Goal: Task Accomplishment & Management: Manage account settings

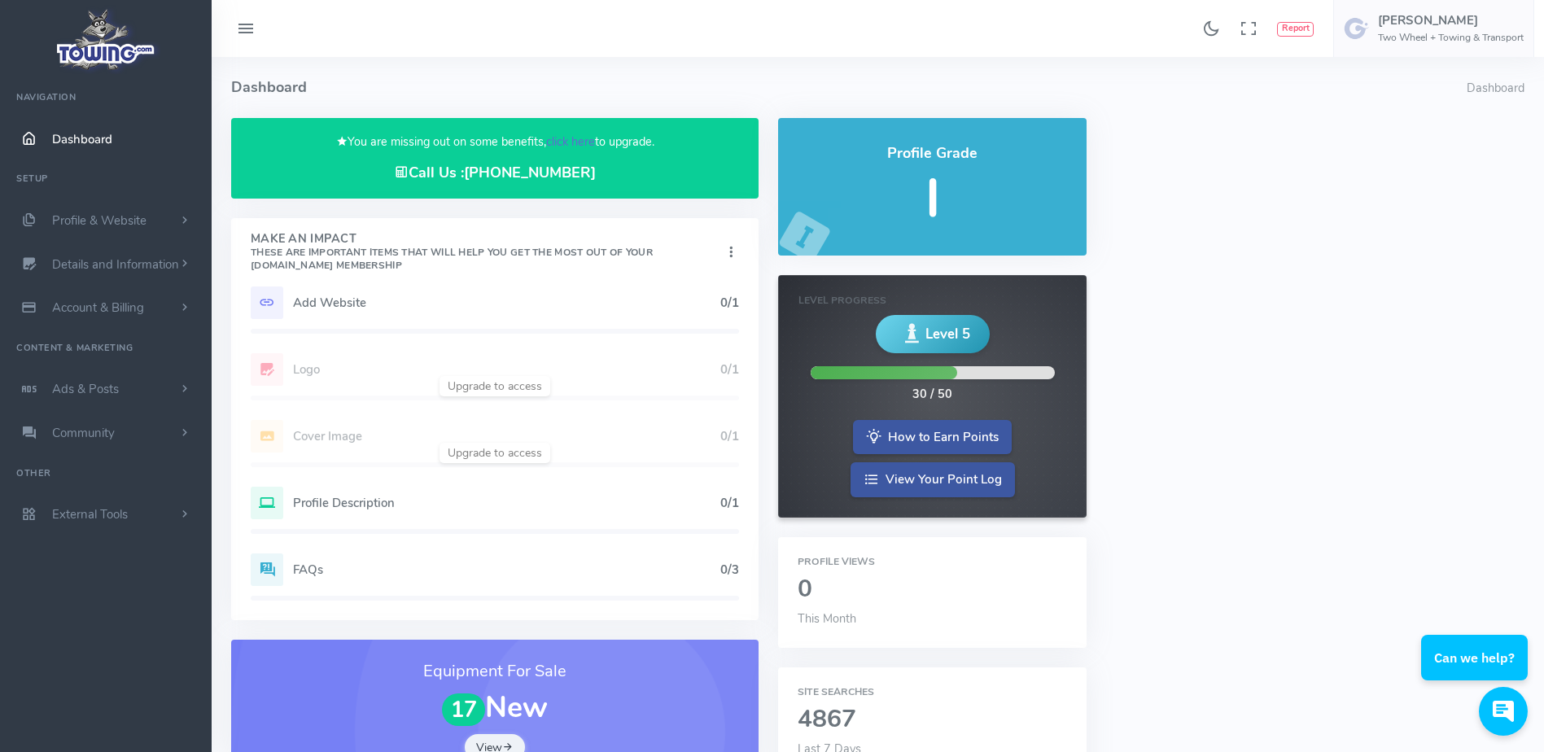
click at [562, 139] on link "click here" at bounding box center [570, 141] width 49 height 16
click at [572, 144] on link "click here" at bounding box center [570, 141] width 49 height 16
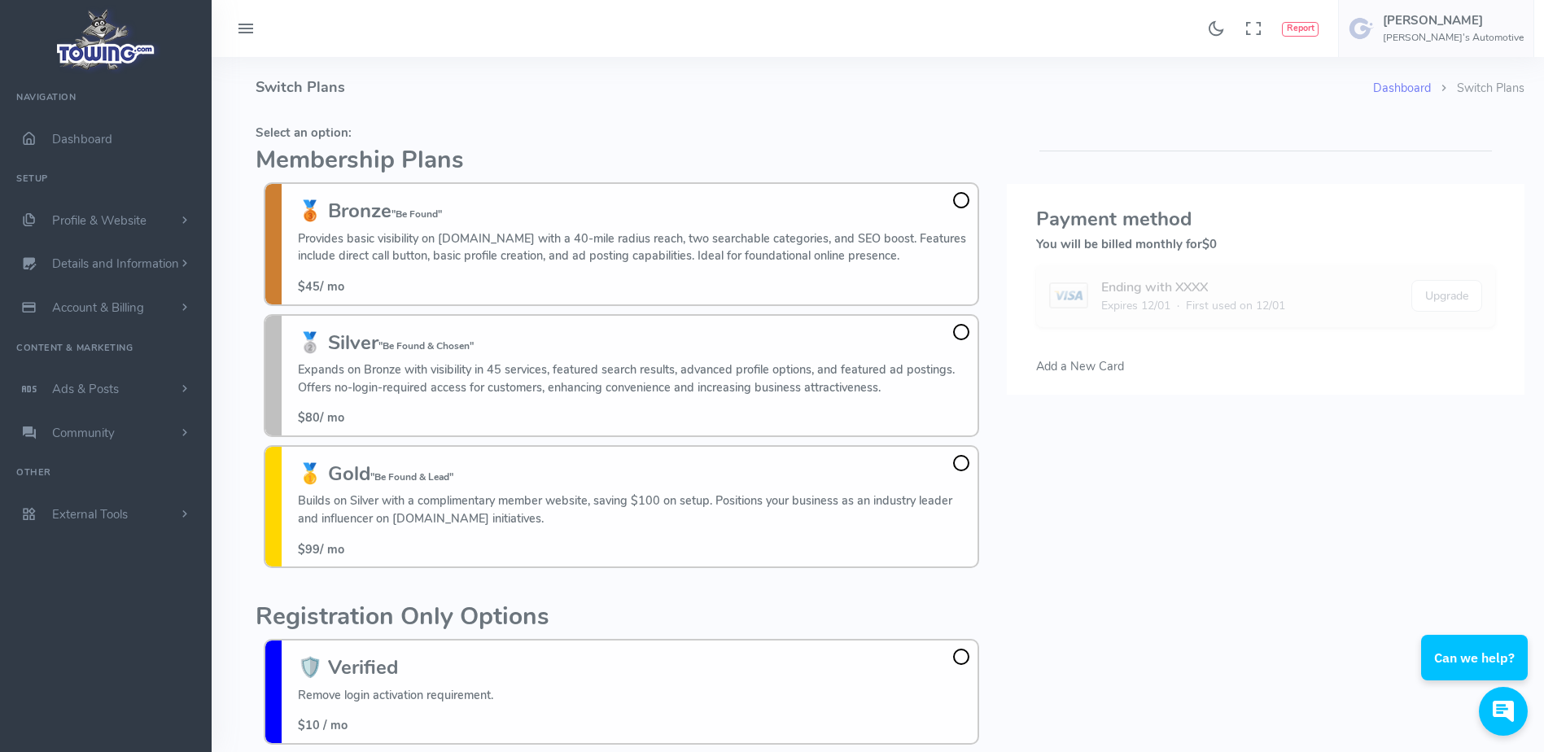
click at [261, 126] on h5 "Select an option:" at bounding box center [622, 132] width 732 height 13
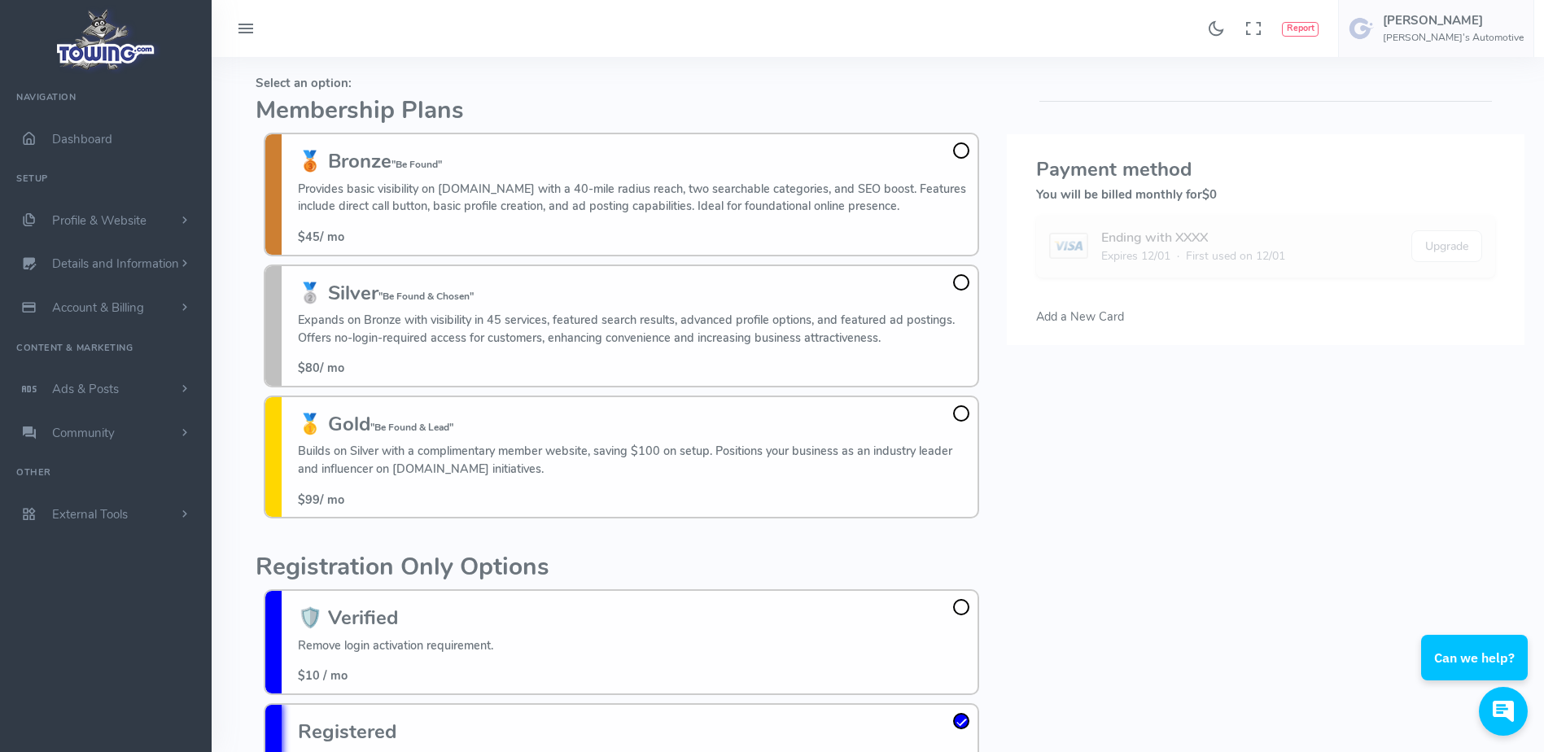
scroll to position [50, 0]
click at [1493, 26] on h5 "Justin marrone" at bounding box center [1453, 20] width 141 height 13
click at [1441, 149] on span "Logout" at bounding box center [1431, 155] width 37 height 16
